Goal: Information Seeking & Learning: Find specific fact

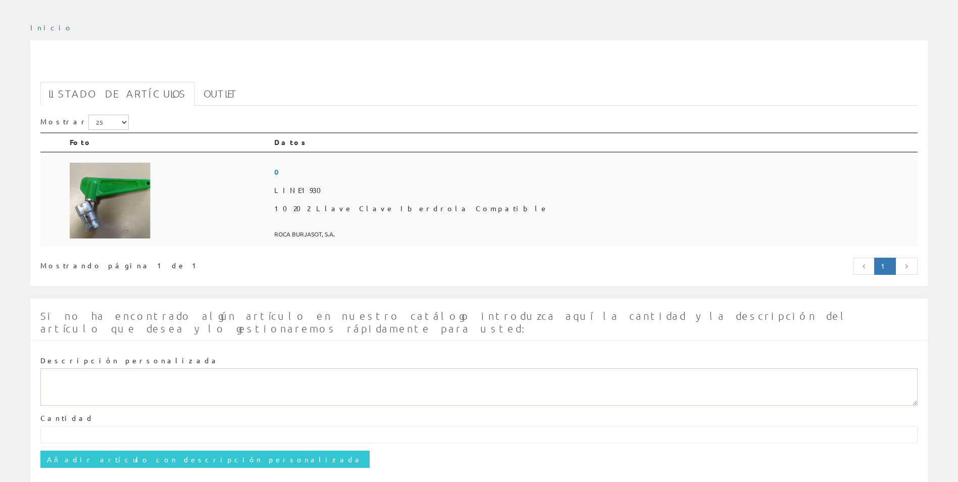
scroll to position [101, 0]
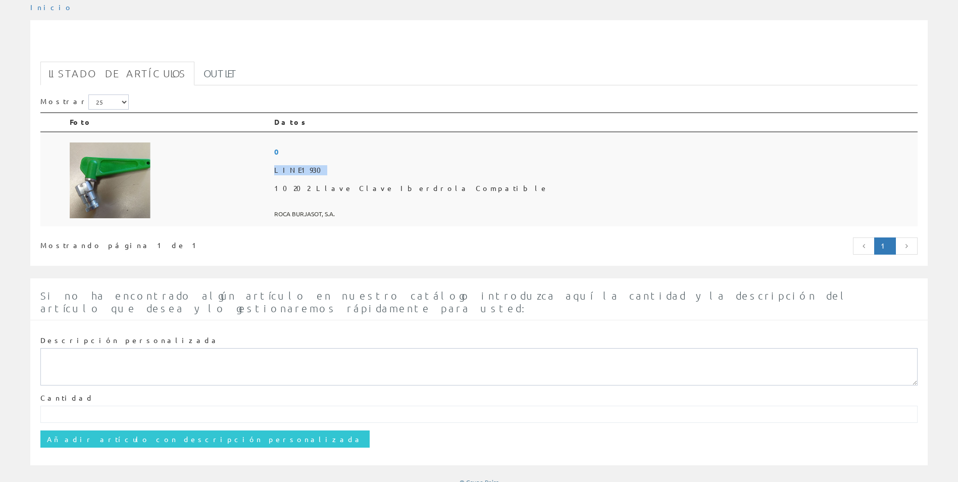
drag, startPoint x: 405, startPoint y: 169, endPoint x: 472, endPoint y: 170, distance: 66.6
click at [472, 170] on td "0 LINE1930 10202 Llave Clave Iberdrola Compatible ROCA BURJASOT, S.A." at bounding box center [593, 179] width 647 height 95
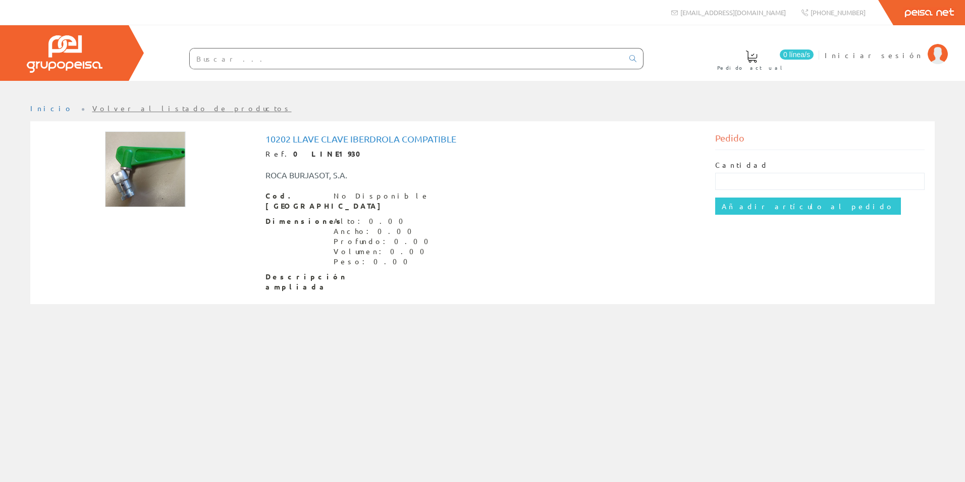
drag, startPoint x: 0, startPoint y: 0, endPoint x: 404, endPoint y: 165, distance: 436.1
click at [406, 166] on div "ROCA BURJASOT, S.A." at bounding box center [483, 170] width 450 height 22
drag, startPoint x: 284, startPoint y: 154, endPoint x: 324, endPoint y: 152, distance: 39.4
click at [324, 152] on div "Ref. 0 LINE1930" at bounding box center [483, 154] width 435 height 10
drag, startPoint x: 324, startPoint y: 152, endPoint x: 311, endPoint y: 154, distance: 12.4
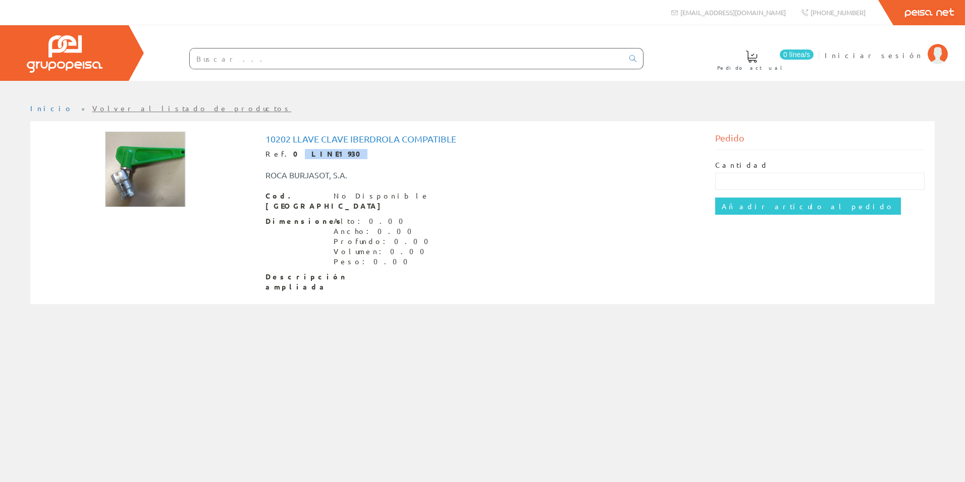
click at [402, 156] on div "Ref. 0 LINE1930" at bounding box center [483, 154] width 435 height 10
click at [316, 138] on h1 "10202 Llave Clave Iberdrola Compatible" at bounding box center [483, 139] width 435 height 10
drag, startPoint x: 264, startPoint y: 137, endPoint x: 348, endPoint y: 139, distance: 84.8
click at [348, 139] on div "10202 Llave Clave Iberdrola Compatible Ref. 0 LINE1930 ROCA BURJASOT, S.A. Cod.…" at bounding box center [483, 213] width 450 height 165
drag, startPoint x: 348, startPoint y: 139, endPoint x: 336, endPoint y: 143, distance: 13.1
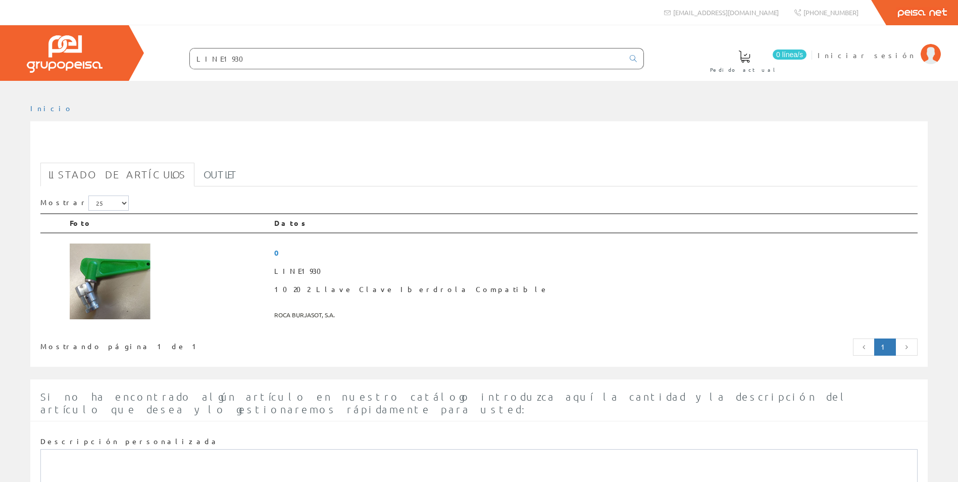
scroll to position [101, 0]
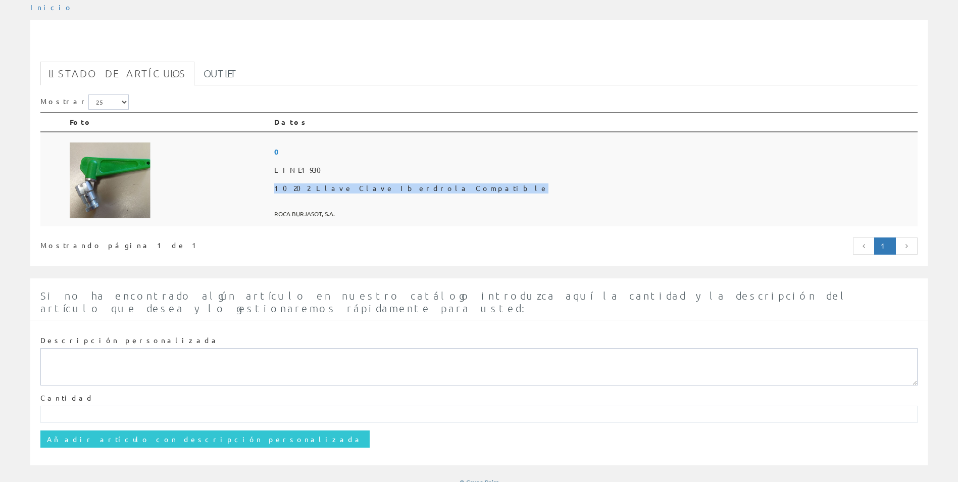
drag, startPoint x: 545, startPoint y: 192, endPoint x: 408, endPoint y: 188, distance: 136.9
click at [408, 188] on span "10202 Llave Clave Iberdrola Compatible" at bounding box center [593, 188] width 639 height 18
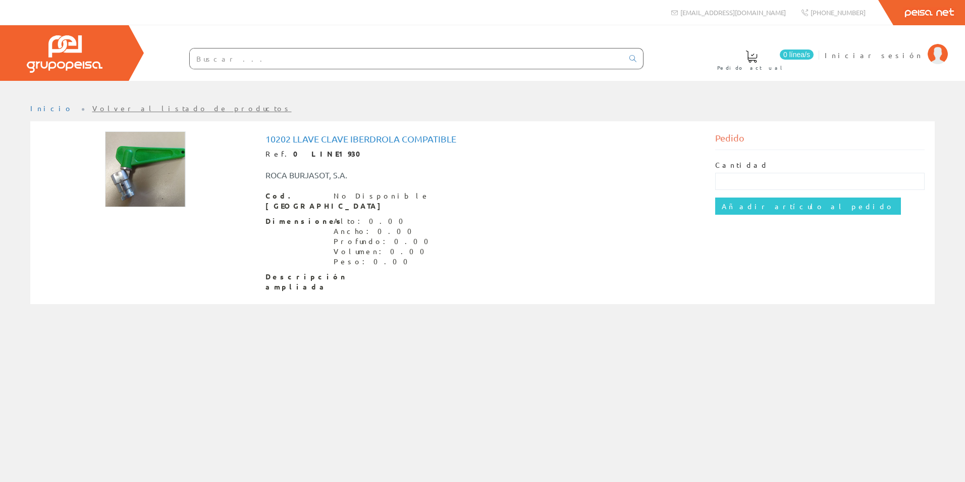
drag, startPoint x: 0, startPoint y: 0, endPoint x: 402, endPoint y: 195, distance: 446.6
click at [402, 195] on div "Cod. [PERSON_NAME] No Disponible" at bounding box center [483, 201] width 435 height 20
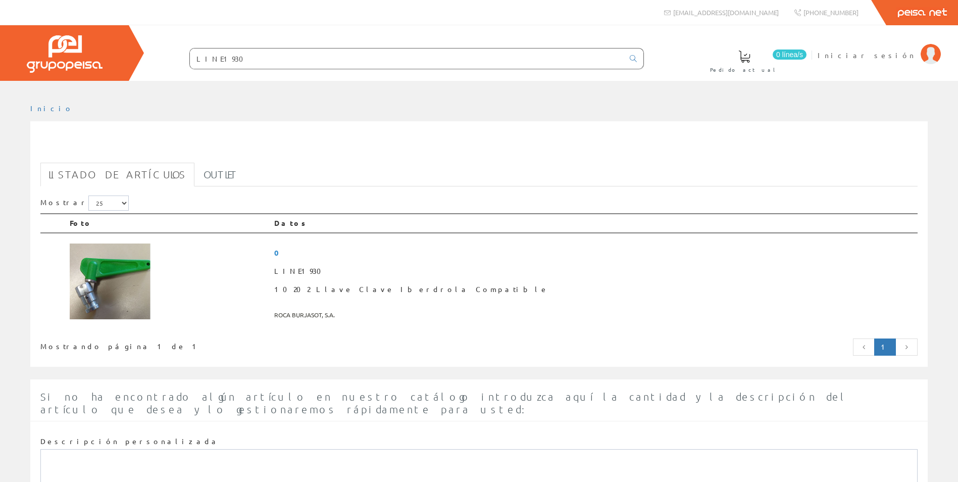
scroll to position [101, 0]
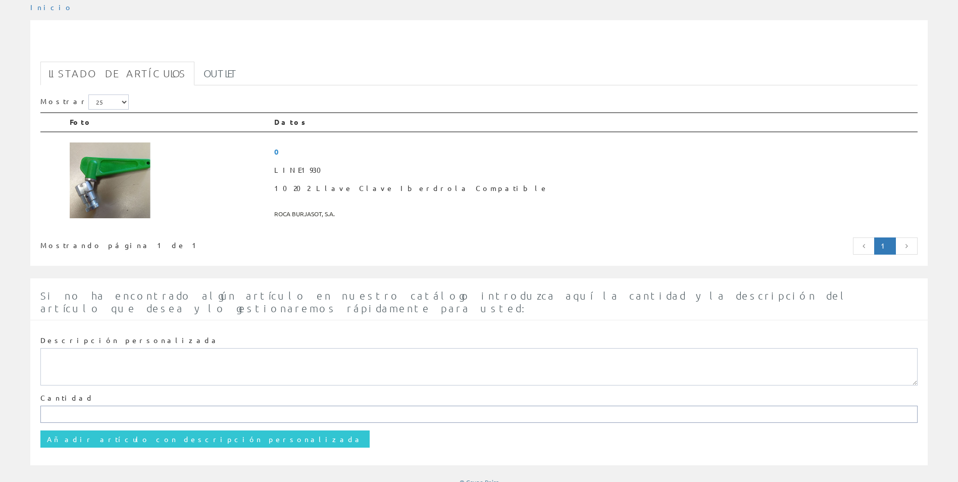
click at [337, 405] on input "text" at bounding box center [478, 413] width 877 height 17
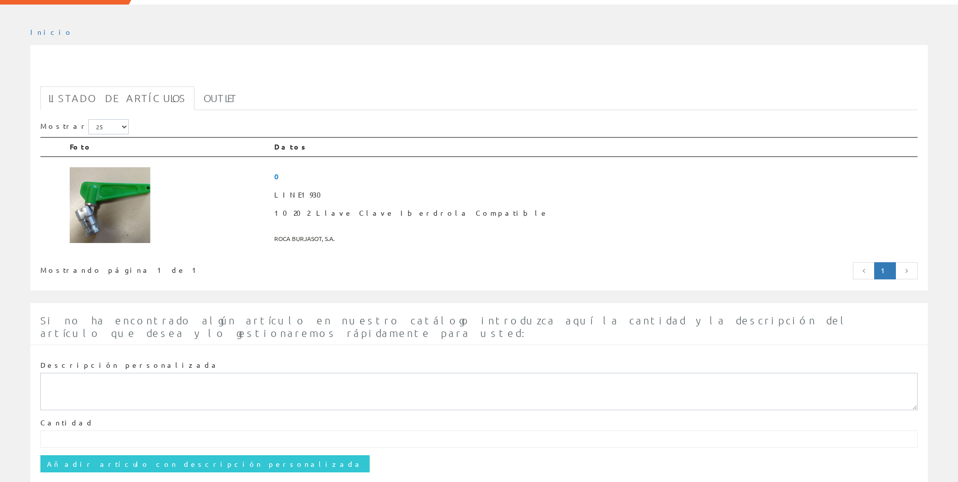
scroll to position [101, 0]
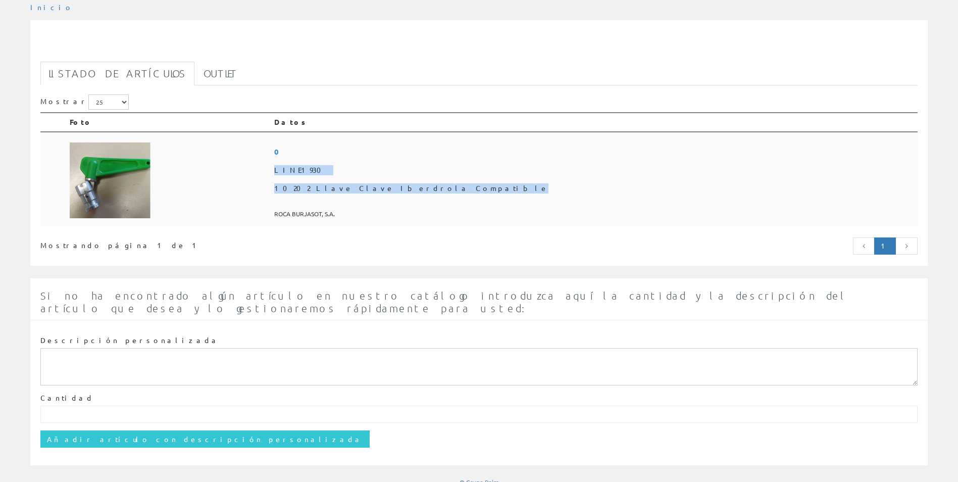
drag, startPoint x: 539, startPoint y: 193, endPoint x: 407, endPoint y: 177, distance: 133.2
click at [407, 177] on td "0 LINE1930 10202 Llave Clave Iberdrola Compatible ROCA BURJASOT, S.A." at bounding box center [593, 179] width 647 height 95
